Goal: Task Accomplishment & Management: Manage account settings

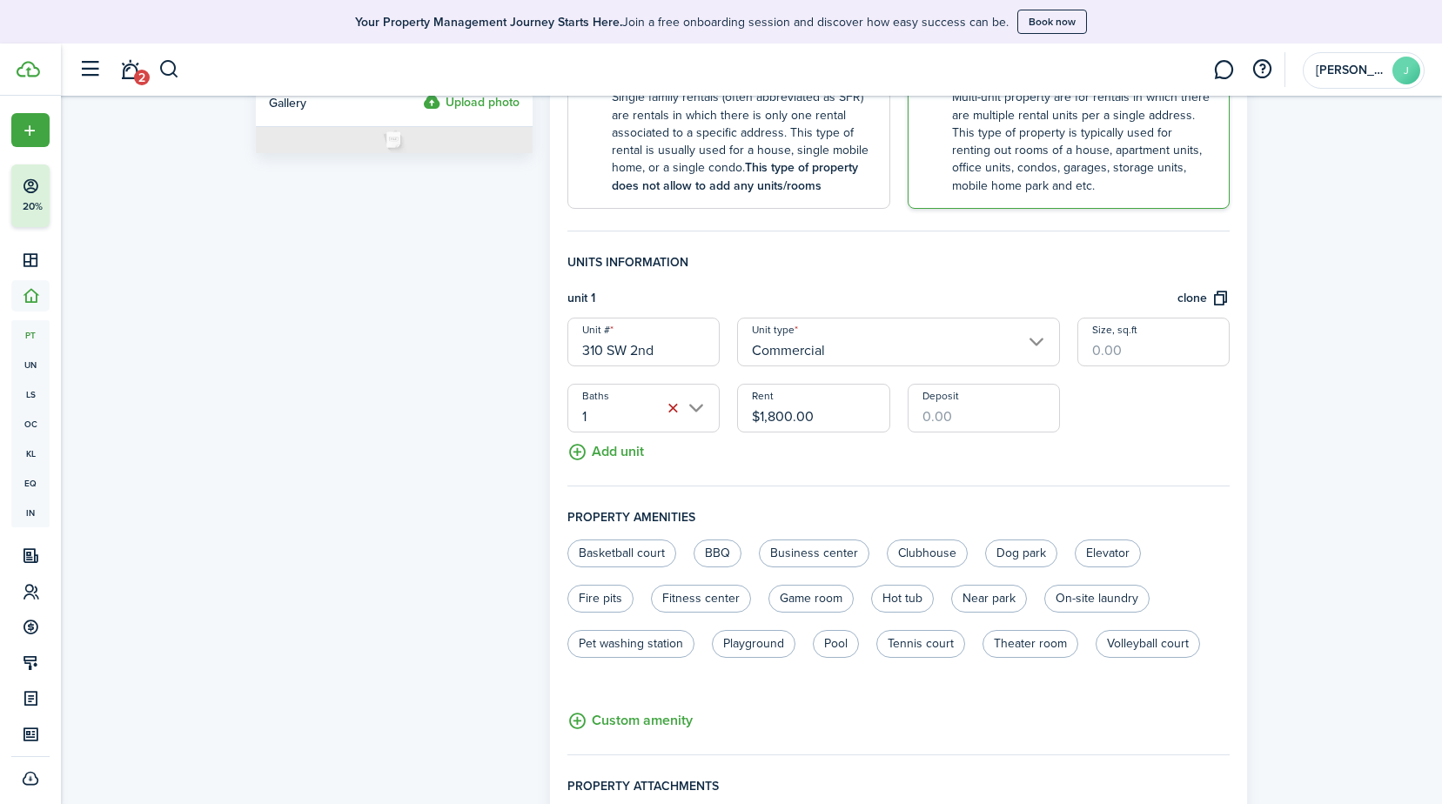
click at [430, 346] on div "Property photo Upload photo Gallery Upload photo" at bounding box center [394, 362] width 294 height 1239
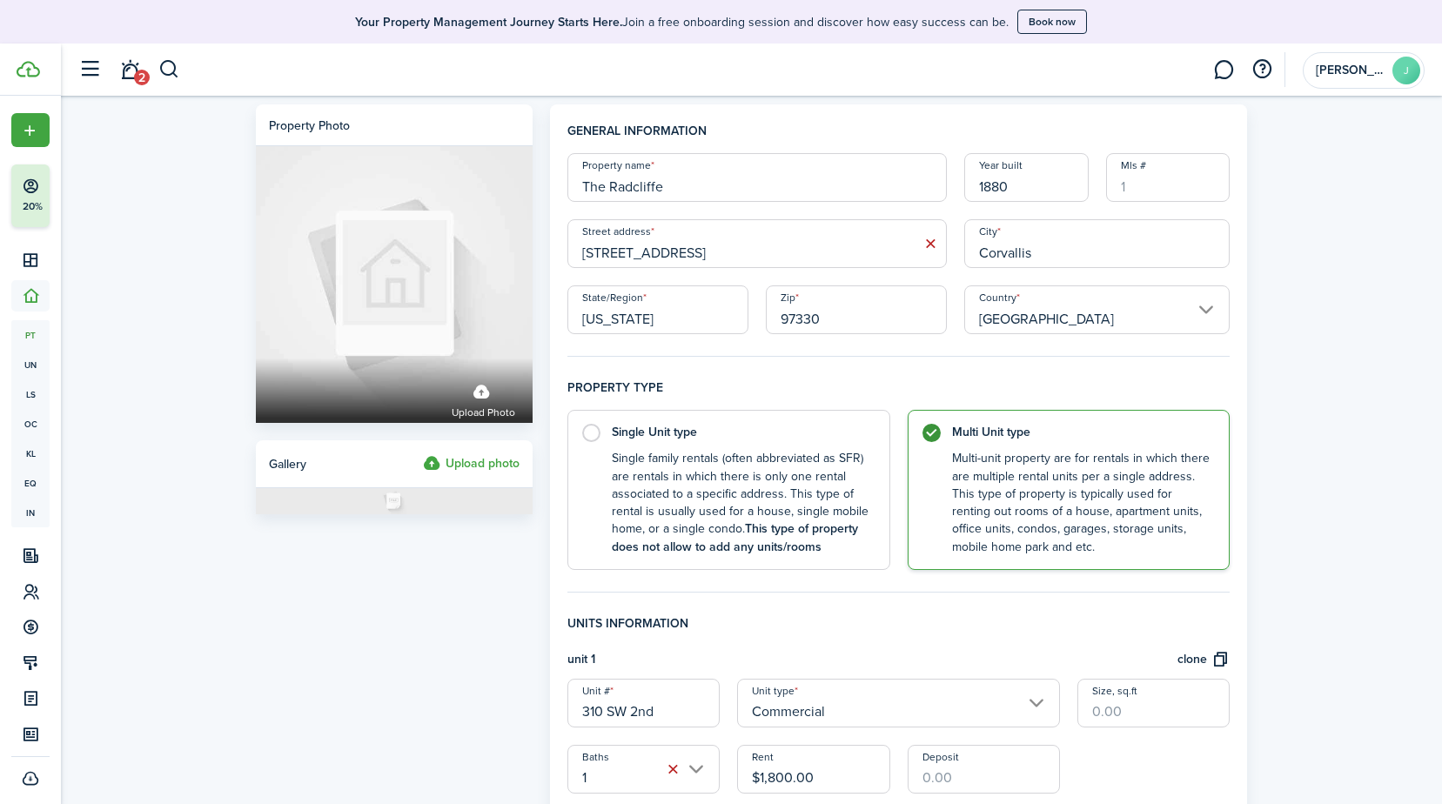
click at [1320, 184] on div "Property photo Upload photo Gallery Upload photo General information Property n…" at bounding box center [751, 724] width 1381 height 1257
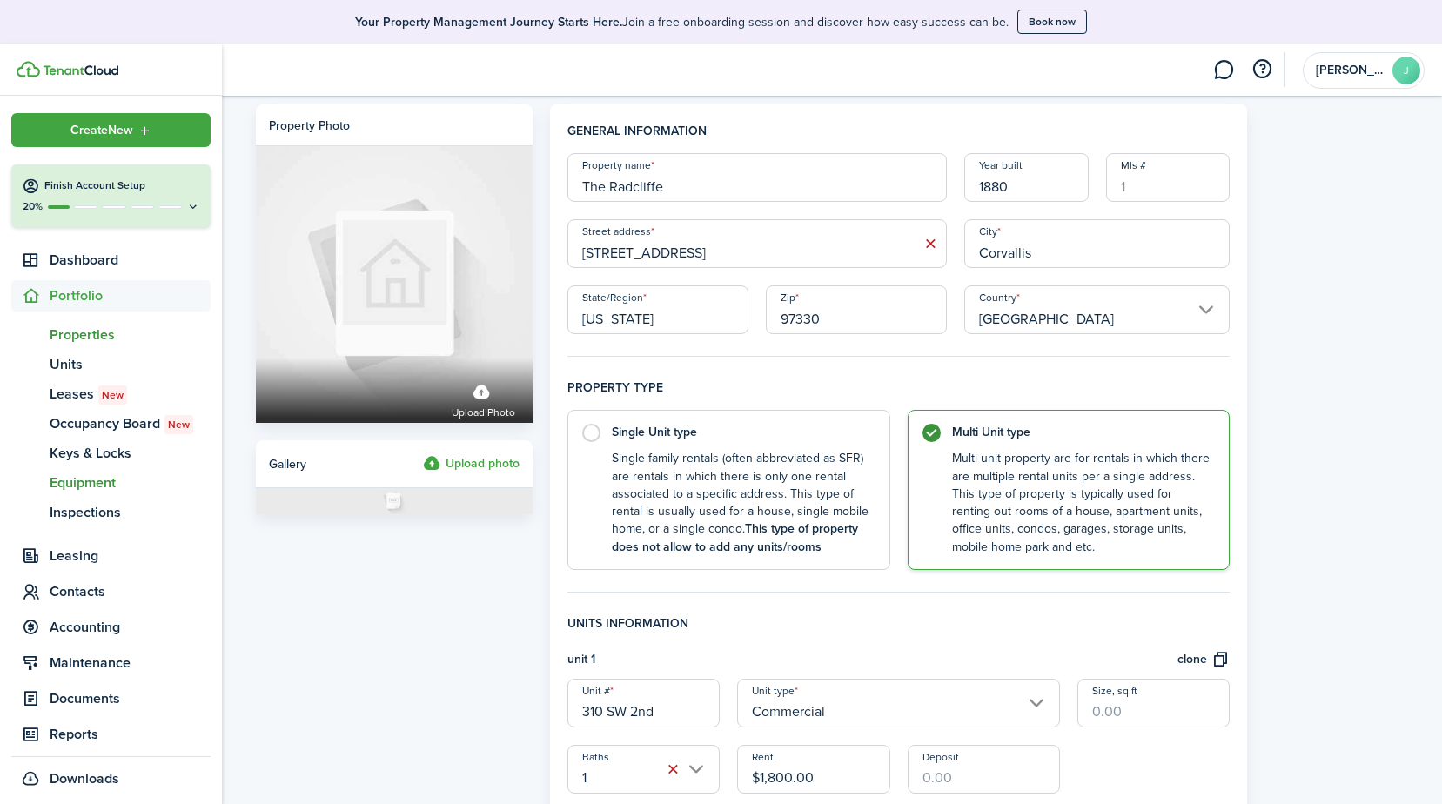
click at [91, 482] on span "Equipment" at bounding box center [130, 483] width 161 height 21
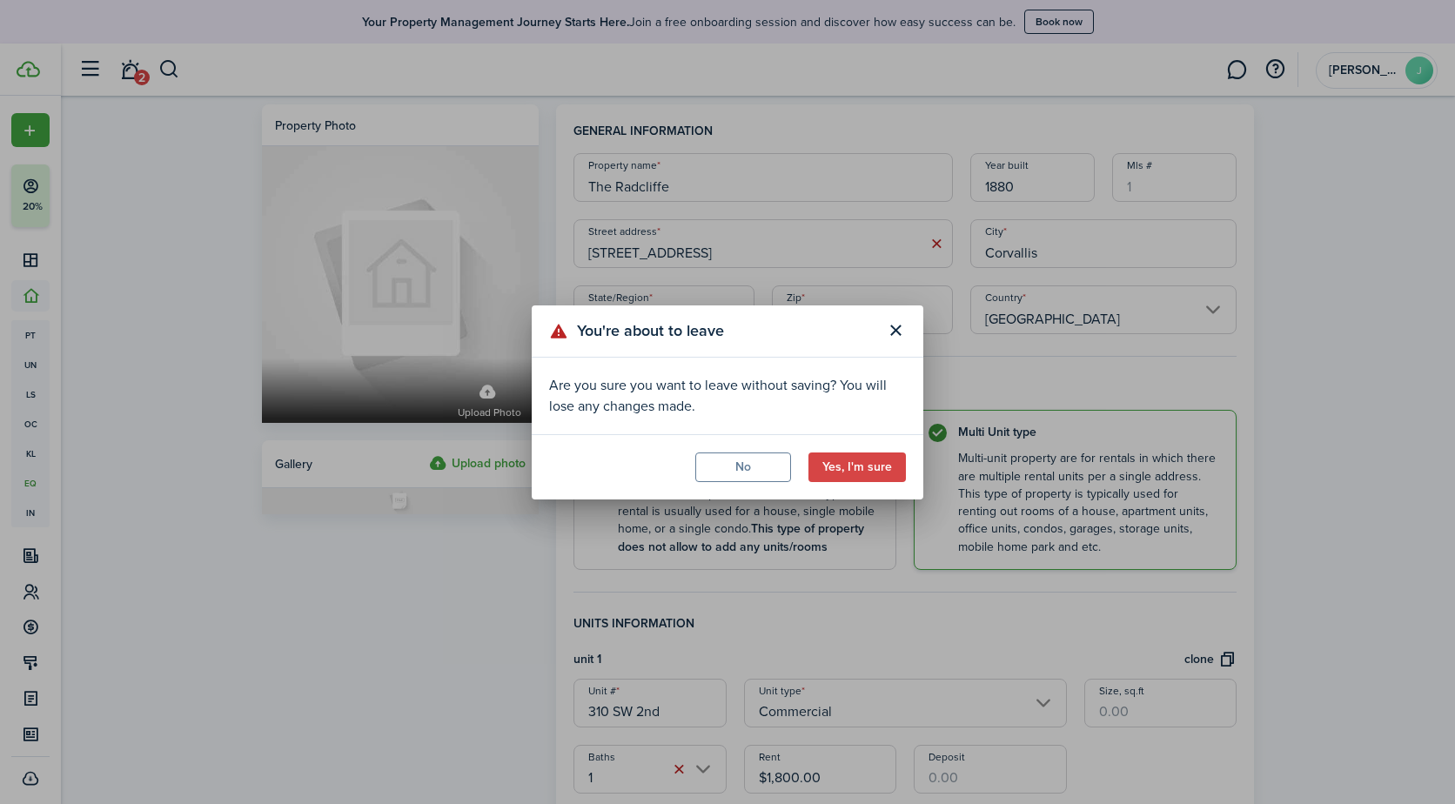
click at [847, 473] on button "Yes, I'm sure" at bounding box center [857, 468] width 97 height 30
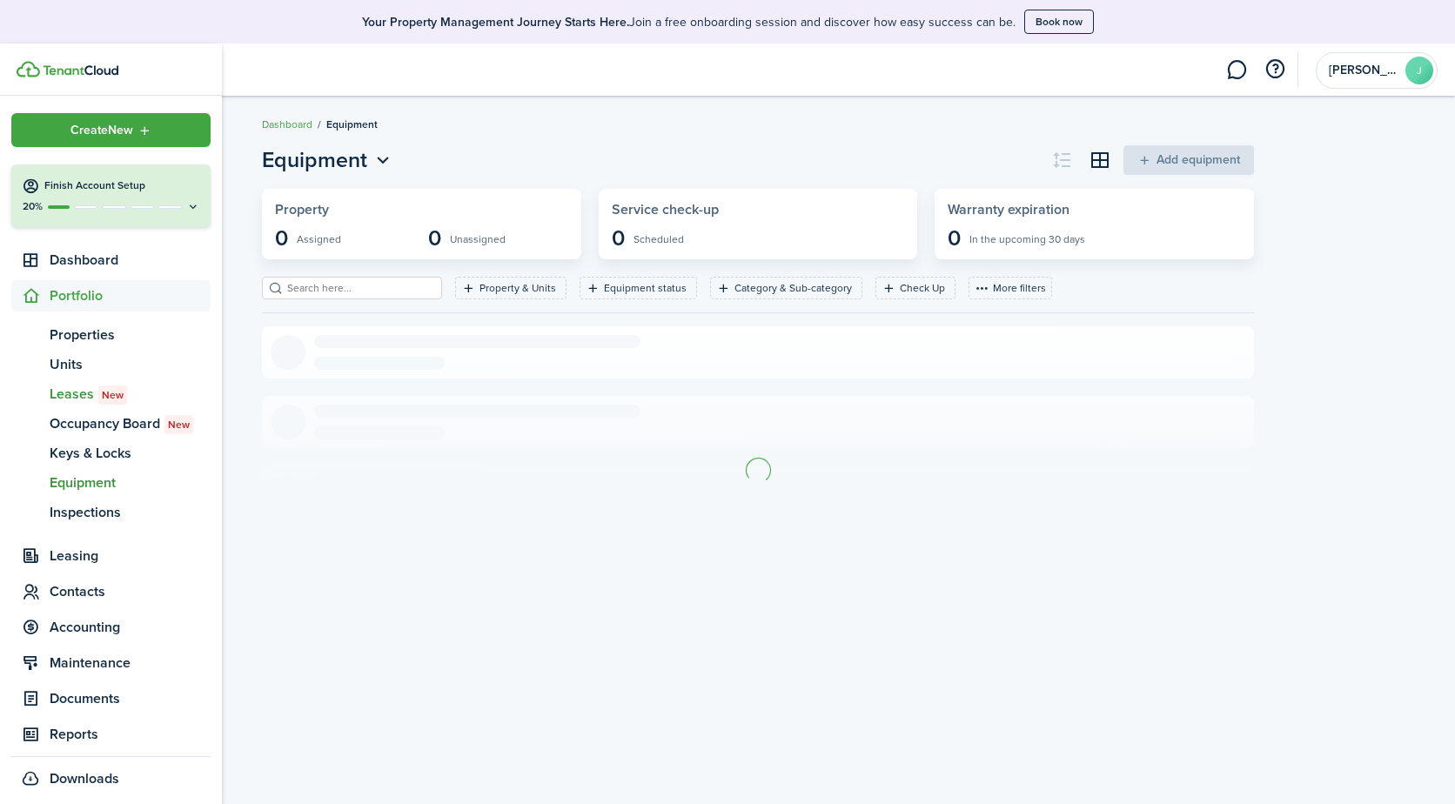
click at [66, 395] on span "Leases New" at bounding box center [130, 394] width 161 height 21
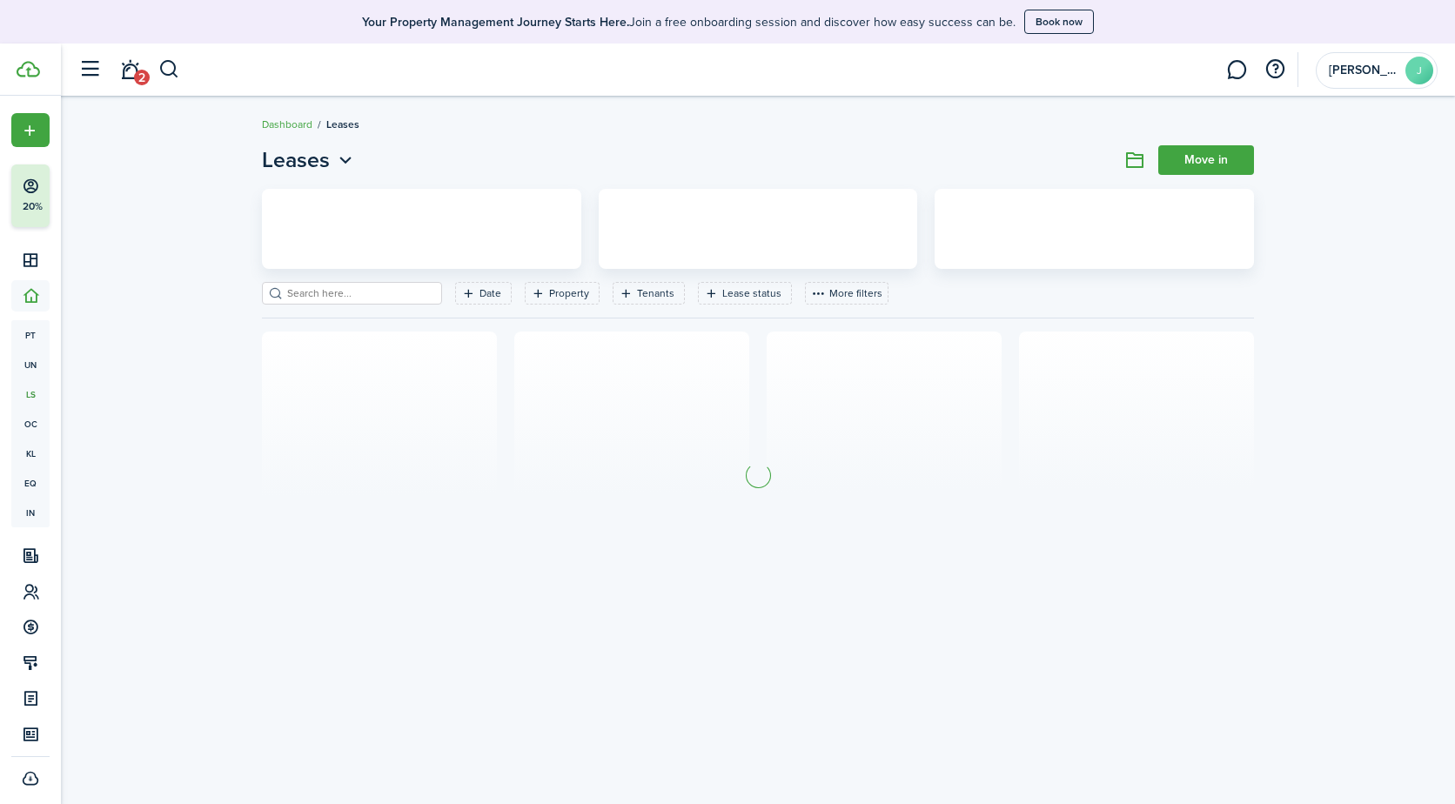
click at [1417, 153] on div "Leases Move in Date Property Tenants Lease status More filters Save filters Cle…" at bounding box center [758, 382] width 1394 height 492
